Goal: Task Accomplishment & Management: Complete application form

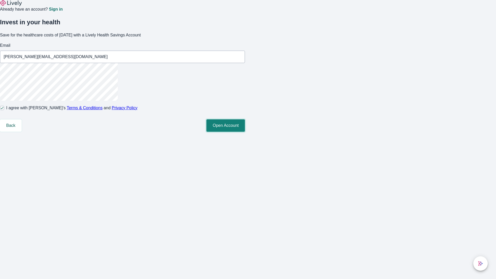
click at [245, 132] on button "Open Account" at bounding box center [226, 125] width 39 height 12
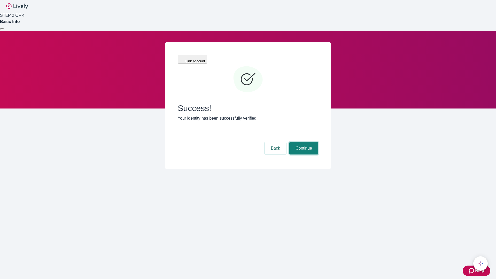
click at [303, 142] on button "Continue" at bounding box center [304, 148] width 29 height 12
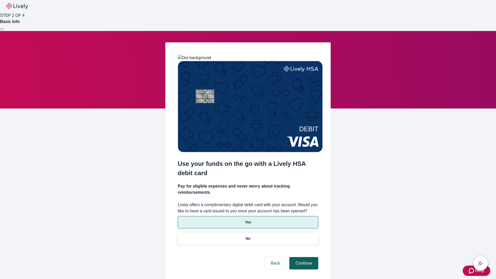
click at [248, 220] on p "Yes" at bounding box center [248, 222] width 6 height 5
click at [303, 257] on button "Continue" at bounding box center [304, 263] width 29 height 12
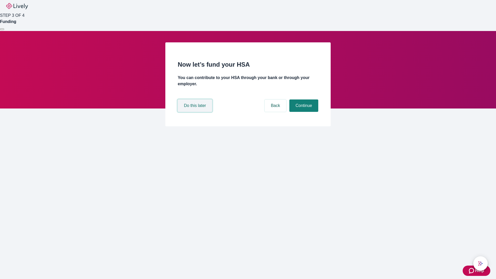
click at [196, 112] on button "Do this later" at bounding box center [195, 106] width 34 height 12
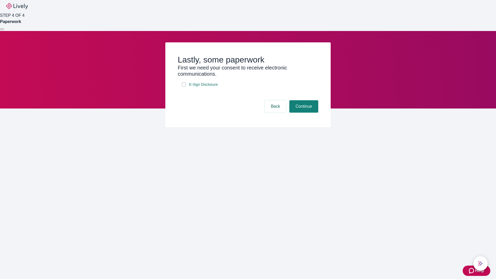
click at [184, 87] on input "E-Sign Disclosure" at bounding box center [184, 84] width 4 height 4
checkbox input "true"
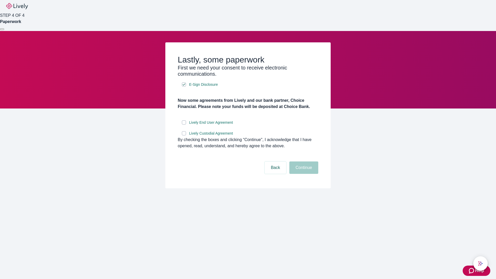
click at [184, 125] on input "Lively End User Agreement" at bounding box center [184, 122] width 4 height 4
checkbox input "true"
click at [184, 135] on input "Lively Custodial Agreement" at bounding box center [184, 133] width 4 height 4
checkbox input "true"
click at [303, 174] on button "Continue" at bounding box center [304, 168] width 29 height 12
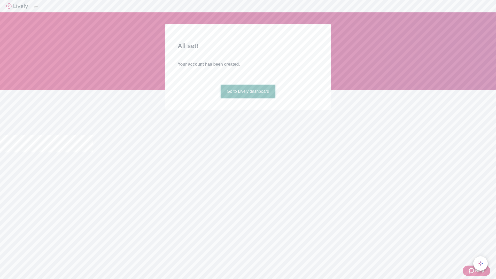
click at [248, 98] on link "Go to Lively dashboard" at bounding box center [248, 91] width 55 height 12
